Goal: Information Seeking & Learning: Learn about a topic

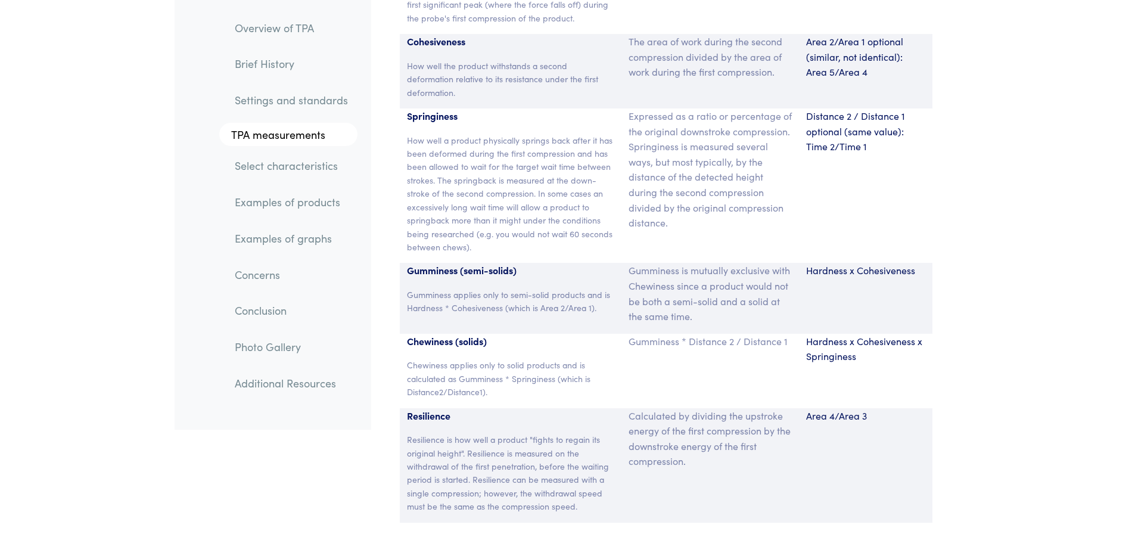
scroll to position [8049, 0]
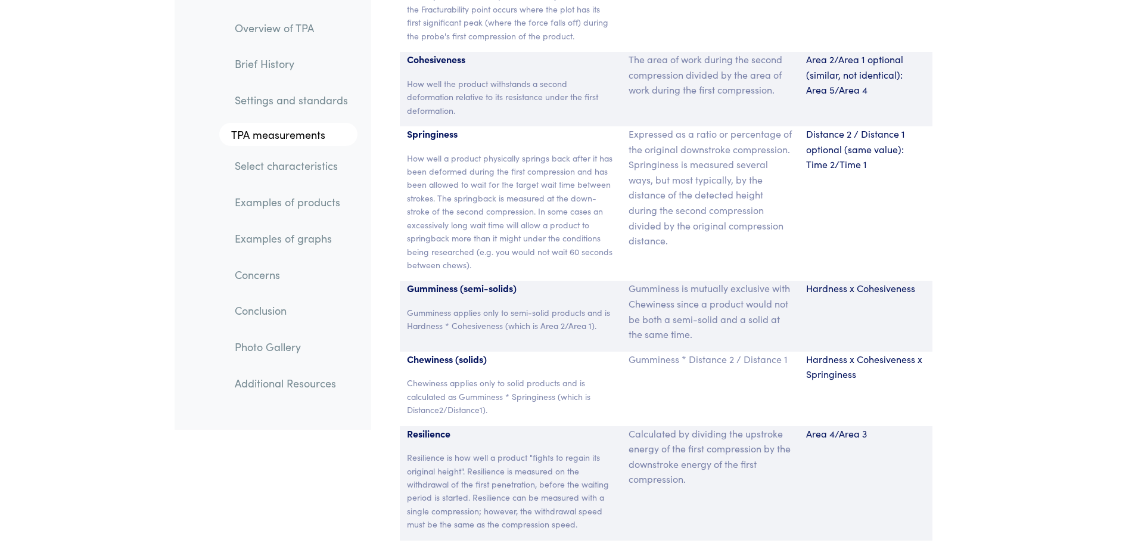
click at [834, 351] on p "Hardness x Cohesiveness x Springiness" at bounding box center [865, 366] width 119 height 30
drag, startPoint x: 812, startPoint y: 328, endPoint x: 860, endPoint y: 343, distance: 50.5
click at [860, 351] on p "Hardness x Cohesiveness x Springiness" at bounding box center [865, 366] width 119 height 30
drag, startPoint x: 873, startPoint y: 345, endPoint x: 873, endPoint y: 357, distance: 12.5
click at [873, 351] on p "Hardness x Cohesiveness x Springiness" at bounding box center [865, 366] width 119 height 30
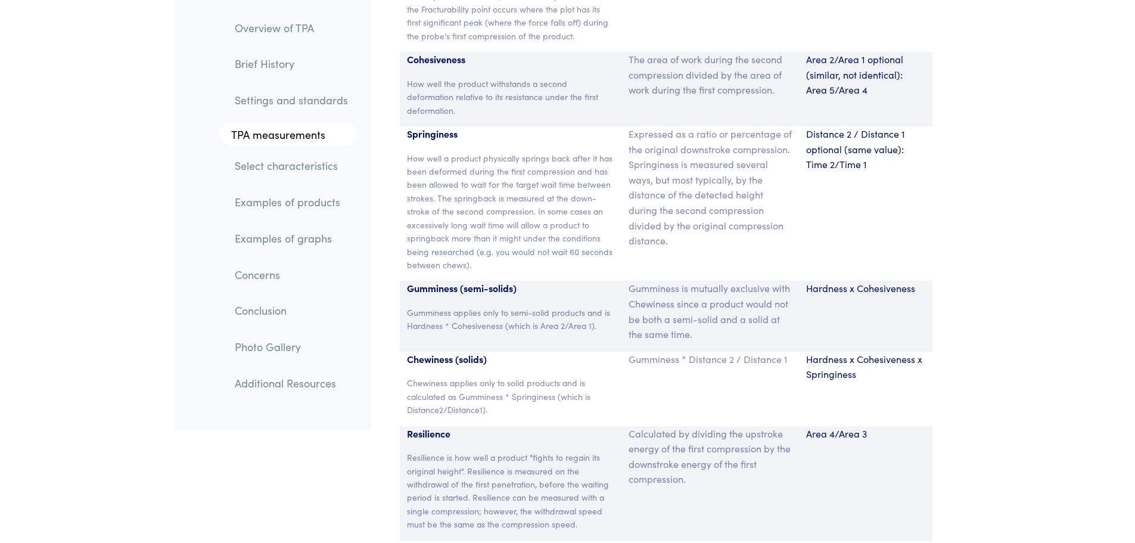
click at [847, 281] on div "Hardness x Cohesiveness" at bounding box center [865, 316] width 133 height 70
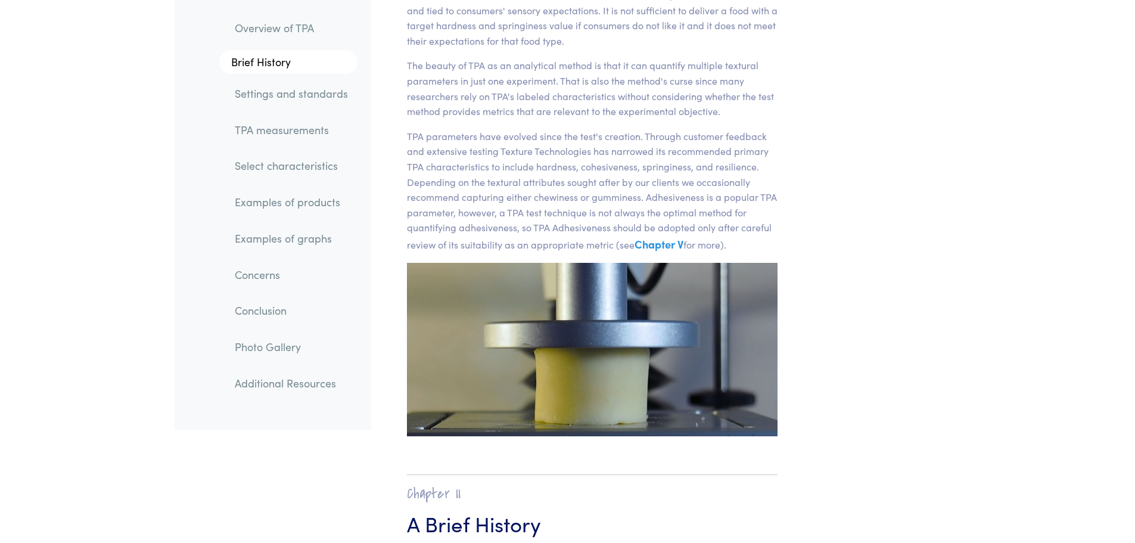
scroll to position [264, 0]
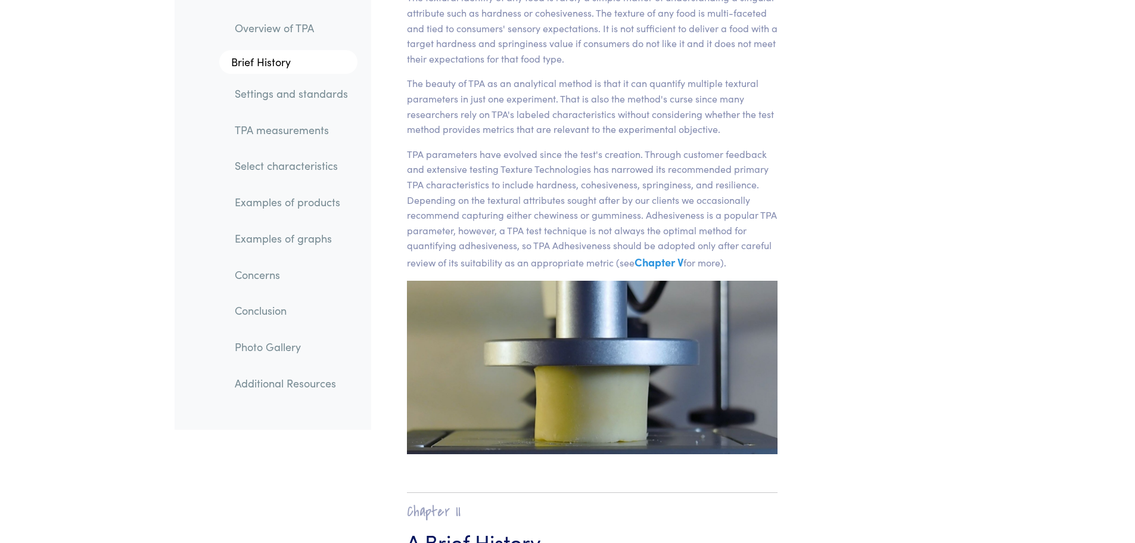
click at [561, 211] on p "TPA parameters have evolved since the test's creation. Through customer feedbac…" at bounding box center [592, 209] width 371 height 125
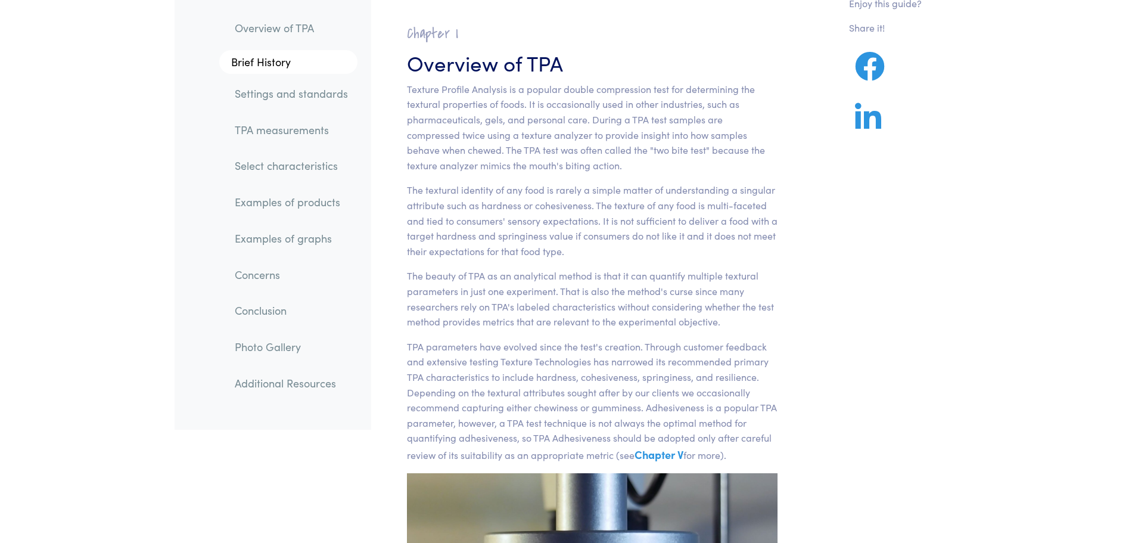
scroll to position [0, 0]
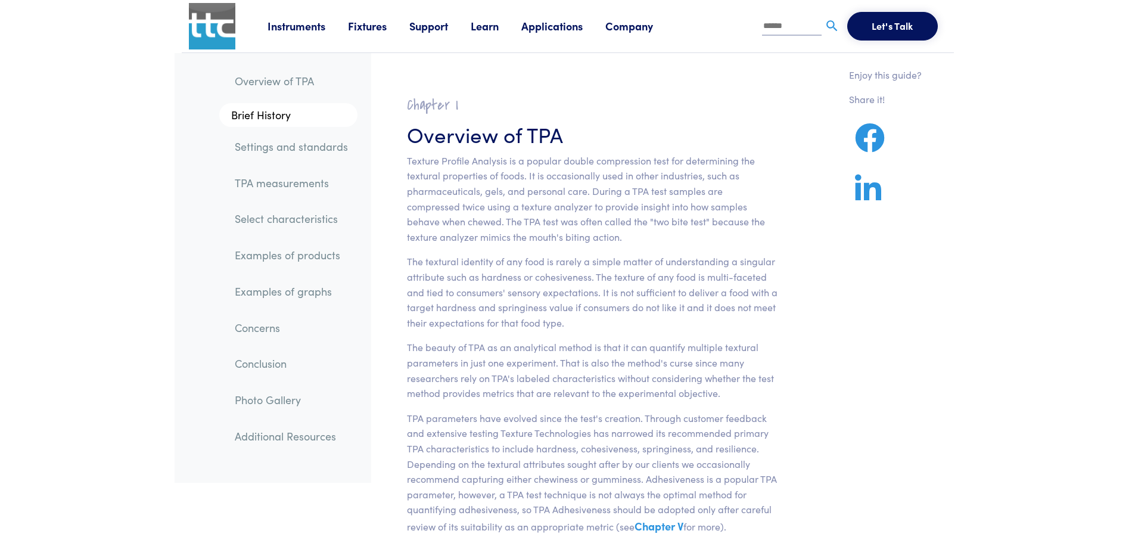
click at [278, 221] on link "Select characteristics" at bounding box center [291, 218] width 132 height 27
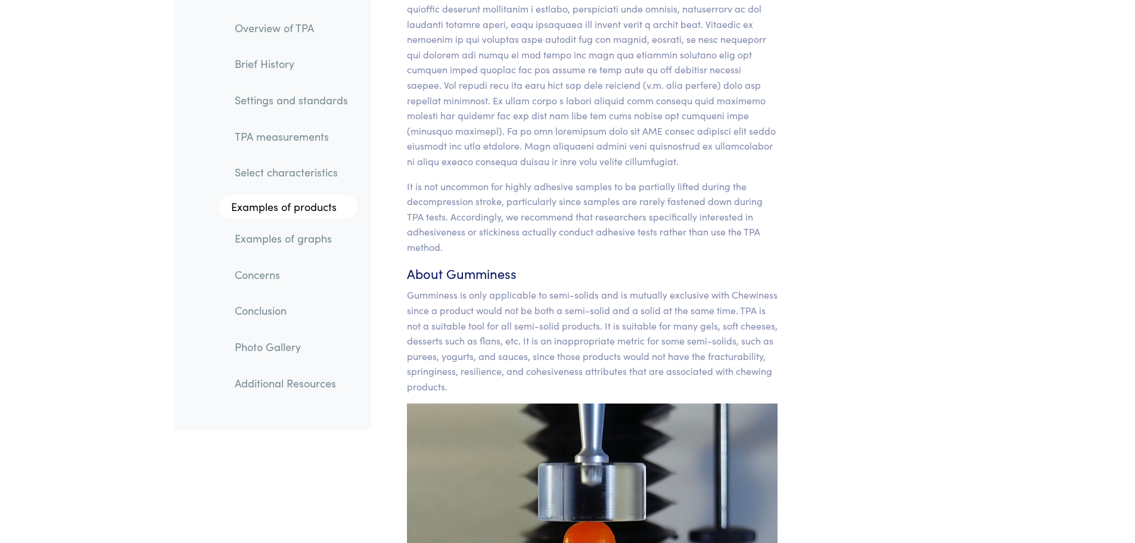
scroll to position [11237, 0]
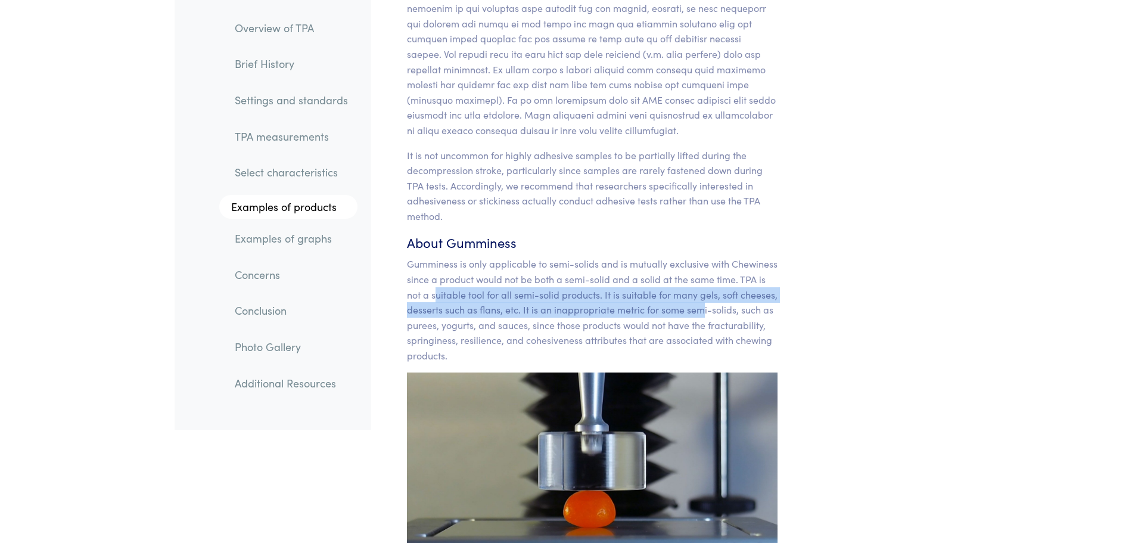
drag, startPoint x: 459, startPoint y: 247, endPoint x: 703, endPoint y: 270, distance: 244.7
click at [703, 270] on p "Gumminess is only applicable to semi-solids and is mutually exclusive with Chew…" at bounding box center [592, 309] width 371 height 107
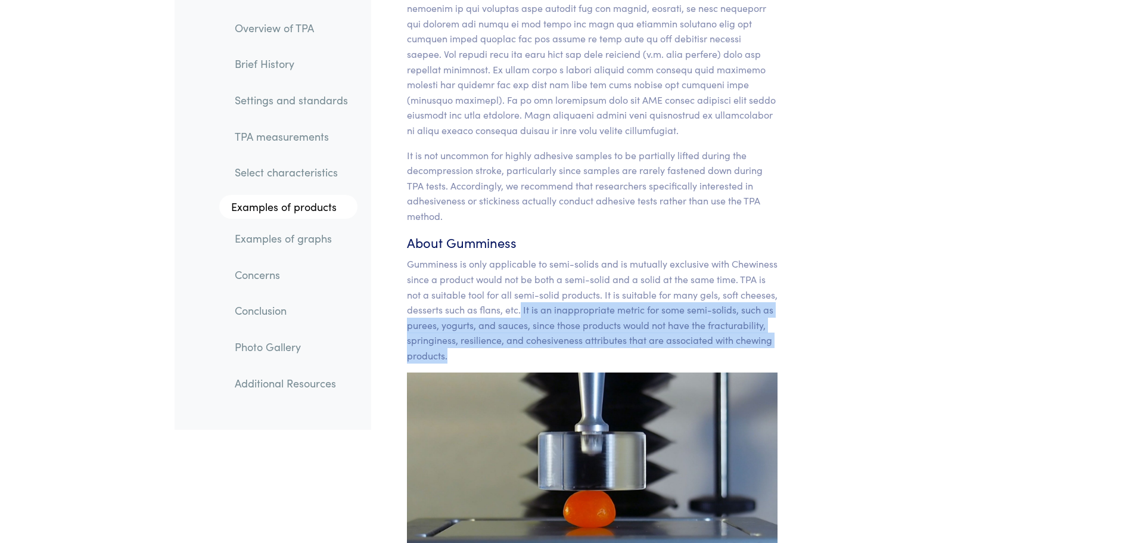
drag, startPoint x: 521, startPoint y: 267, endPoint x: 789, endPoint y: 307, distance: 270.4
click at [558, 313] on p "Gumminess is only applicable to semi-solids and is mutually exclusive with Chew…" at bounding box center [592, 309] width 371 height 107
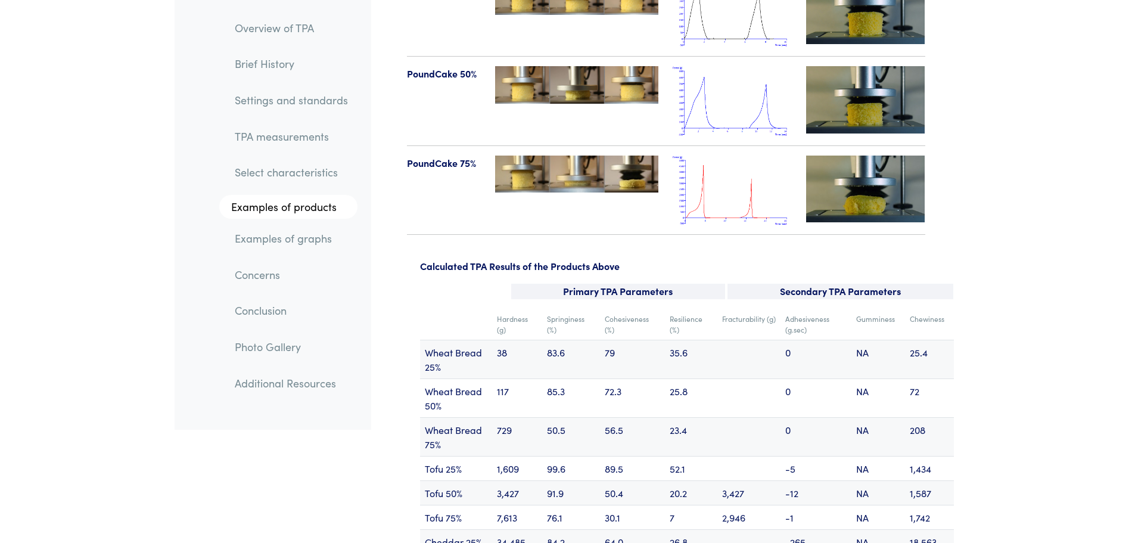
scroll to position [11182, 0]
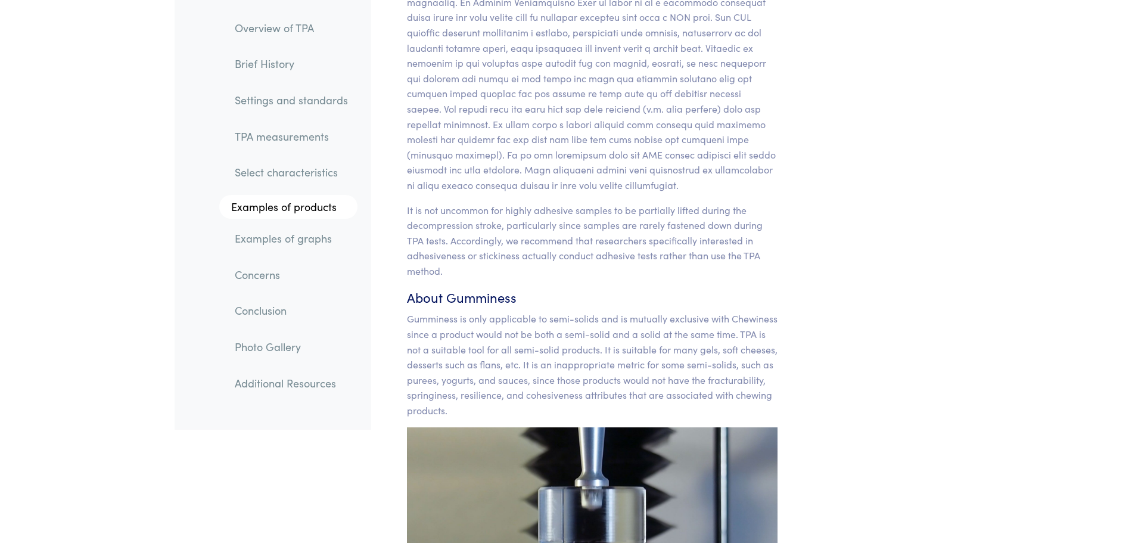
click at [590, 311] on p "Gumminess is only applicable to semi-solids and is mutually exclusive with Chew…" at bounding box center [592, 364] width 371 height 107
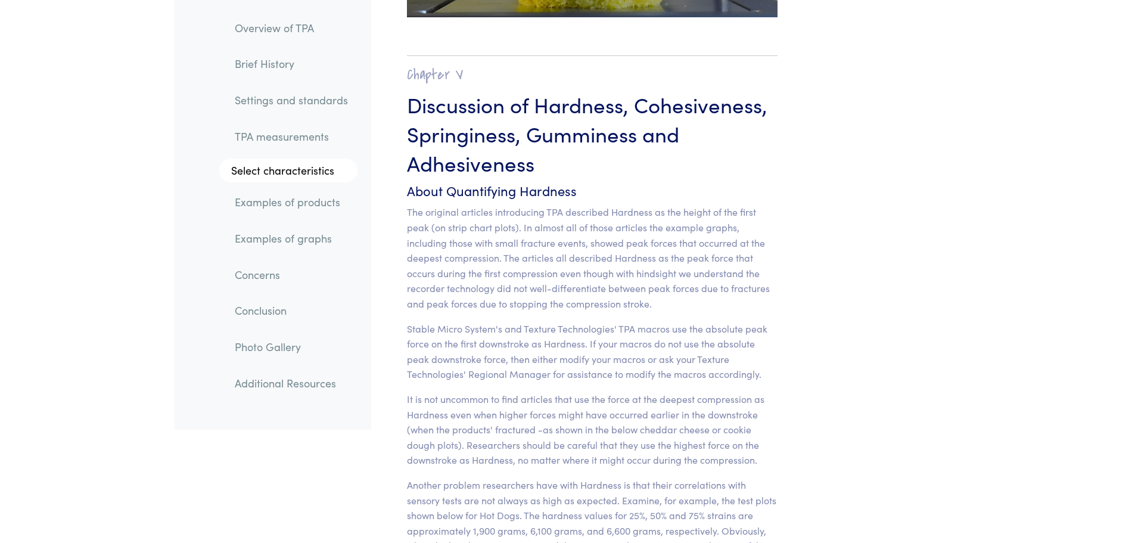
scroll to position [9275, 0]
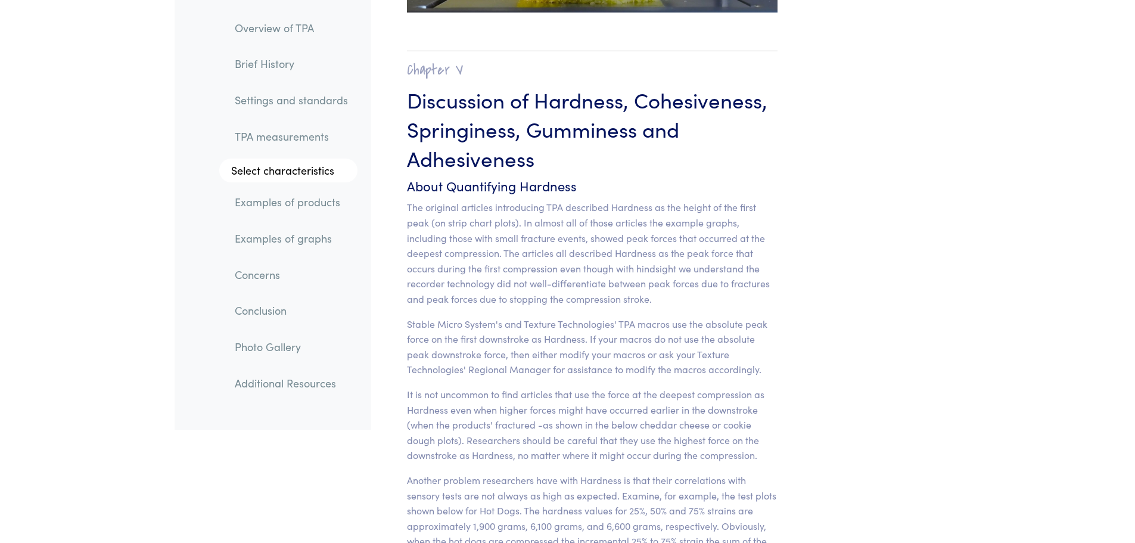
click at [291, 173] on link "Select characteristics" at bounding box center [288, 171] width 138 height 24
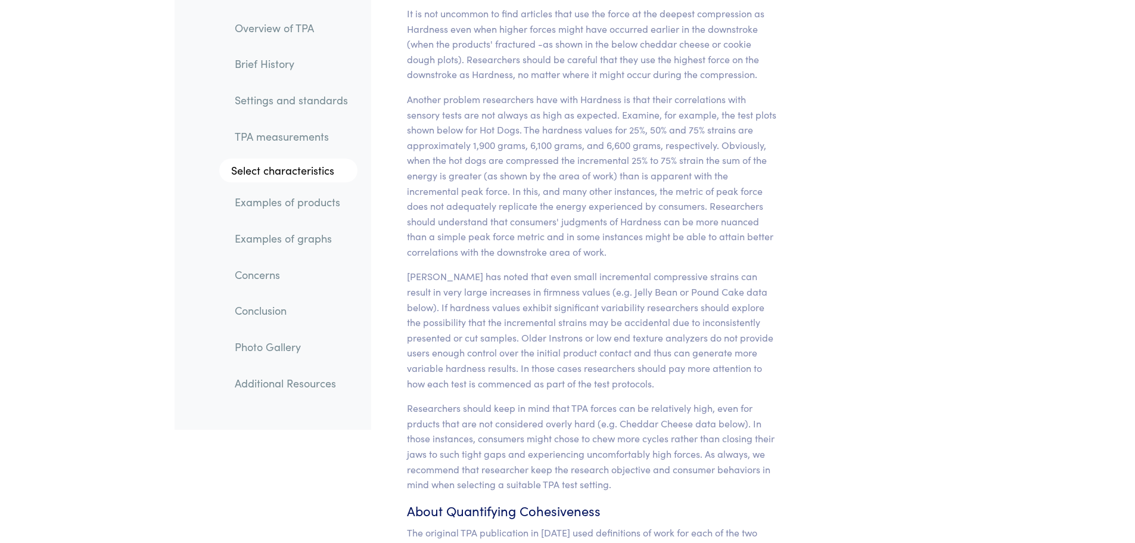
scroll to position [9628, 0]
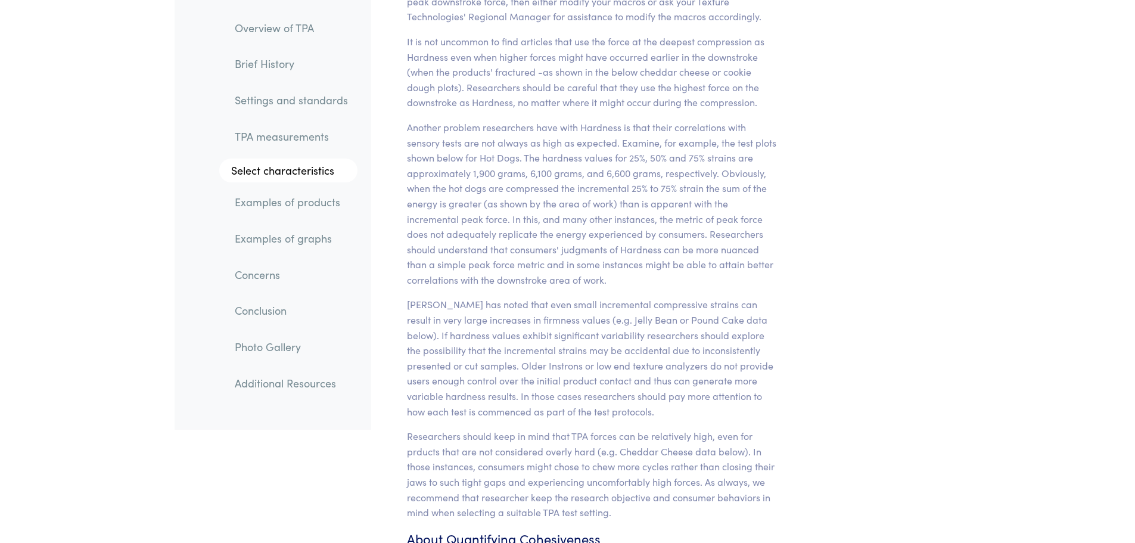
click at [557, 120] on p "Another problem researchers have with Hardness is that their correlations with …" at bounding box center [592, 204] width 371 height 168
